Goal: Task Accomplishment & Management: Manage account settings

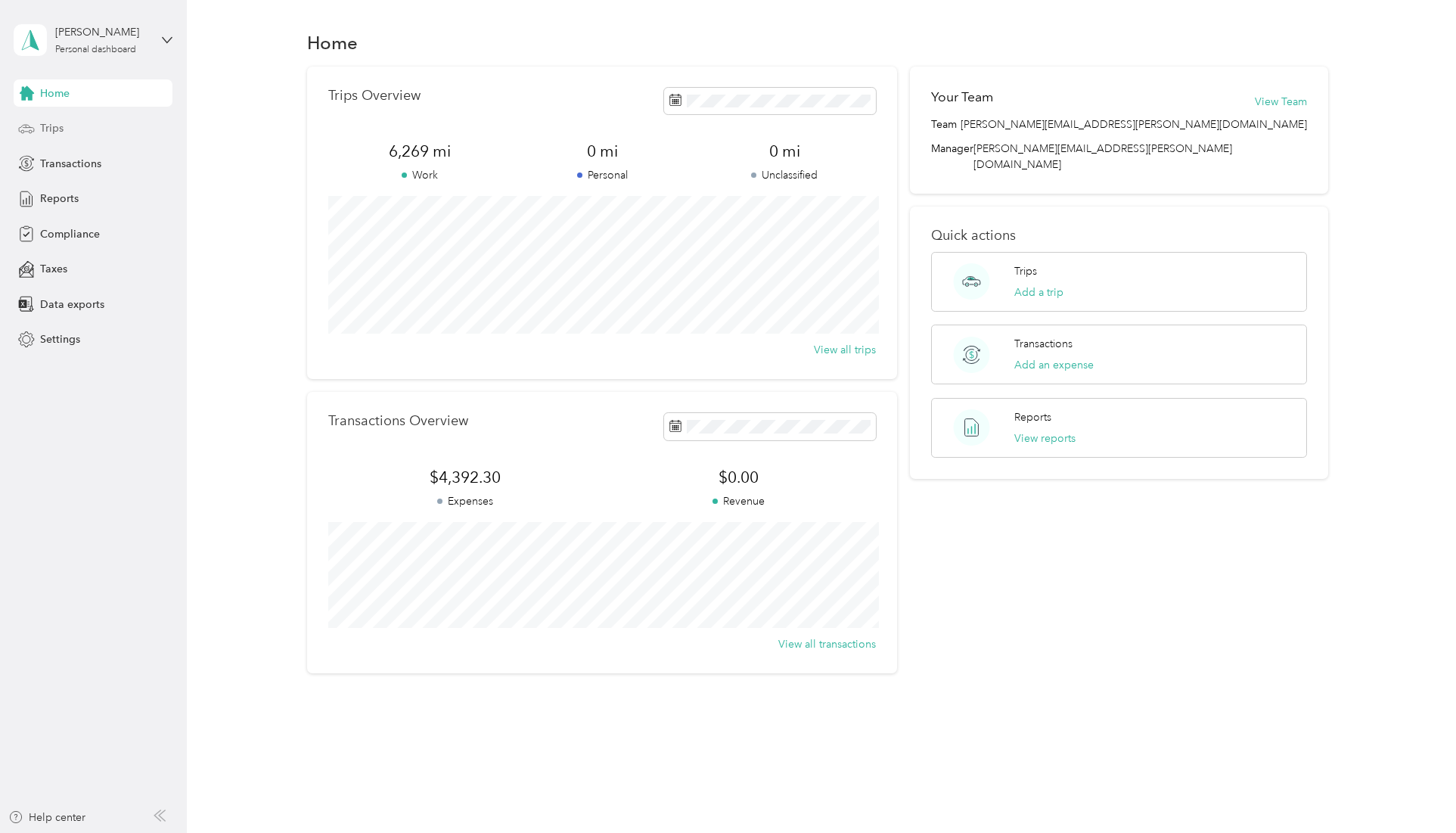
click at [53, 131] on span "Trips" at bounding box center [52, 128] width 24 height 16
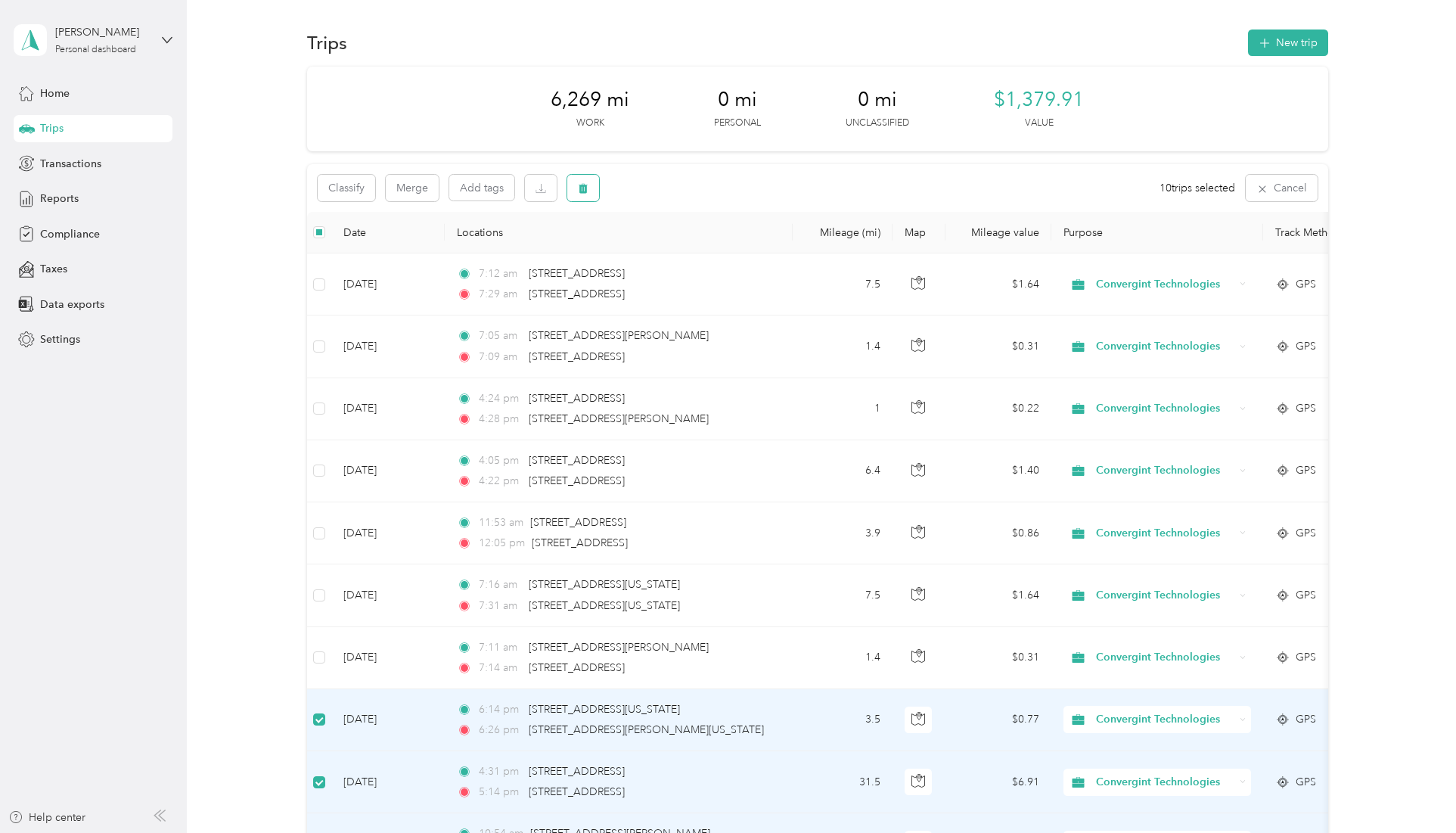
click at [575, 191] on button "button" at bounding box center [582, 187] width 32 height 26
click at [690, 248] on button "Yes" at bounding box center [698, 251] width 29 height 25
